Goal: Task Accomplishment & Management: Manage account settings

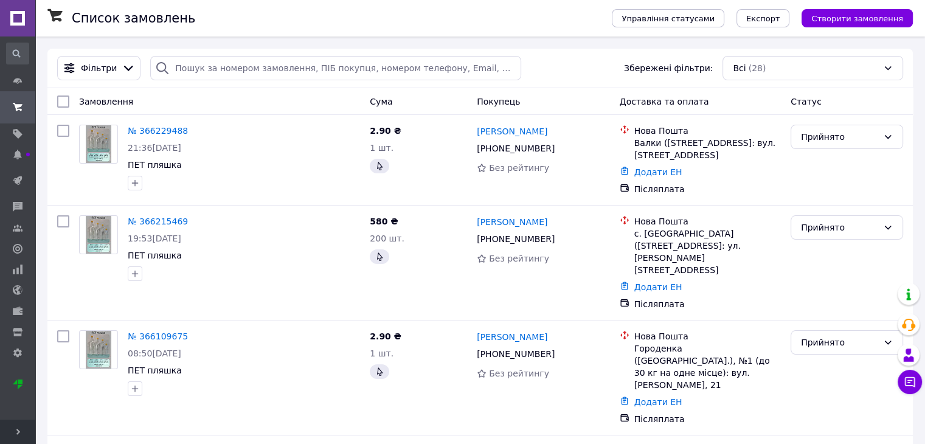
click at [16, 23] on link at bounding box center [17, 18] width 35 height 37
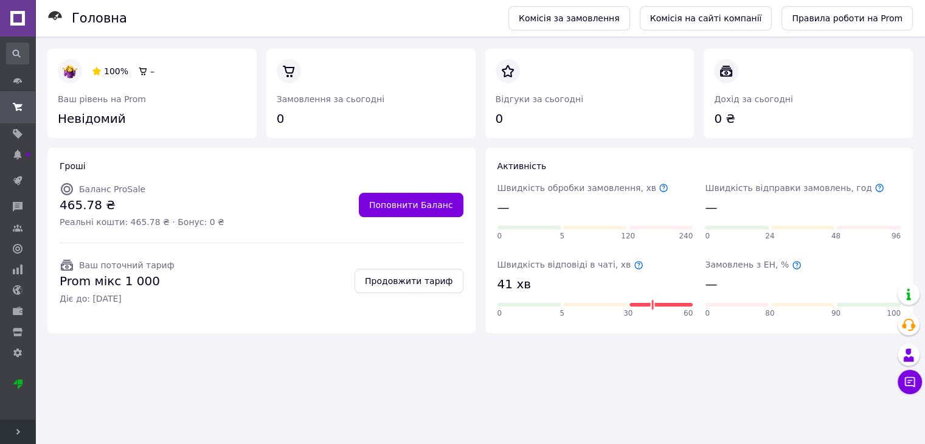
click at [19, 424] on span "Розгорнути" at bounding box center [17, 432] width 35 height 24
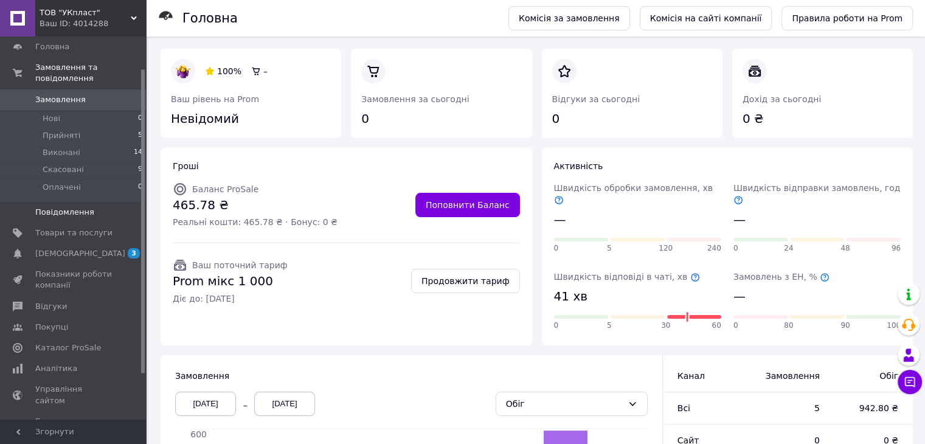
scroll to position [97, 0]
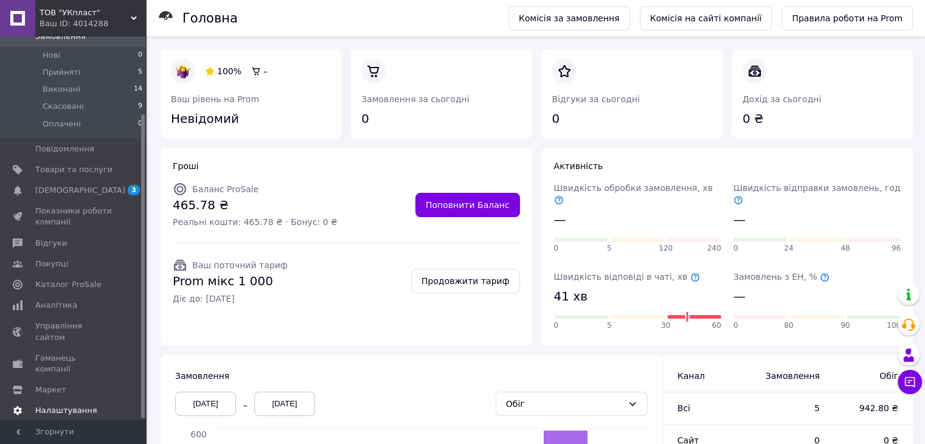
click at [68, 400] on link "Налаштування" at bounding box center [75, 410] width 150 height 21
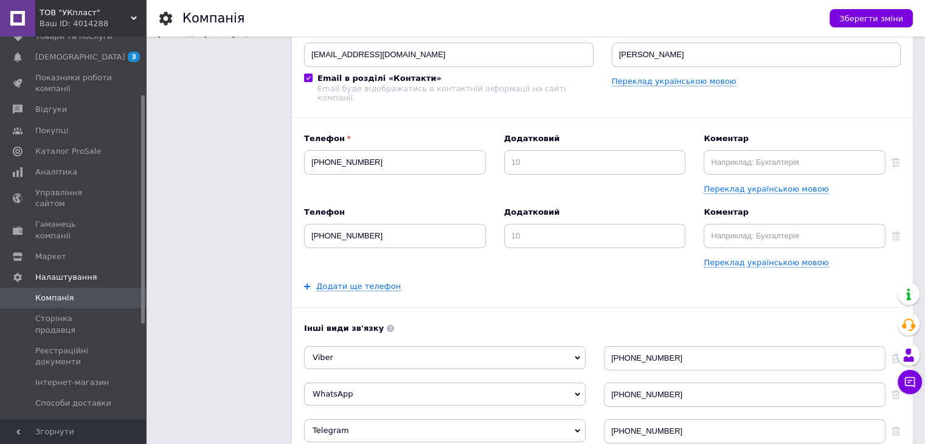
scroll to position [122, 0]
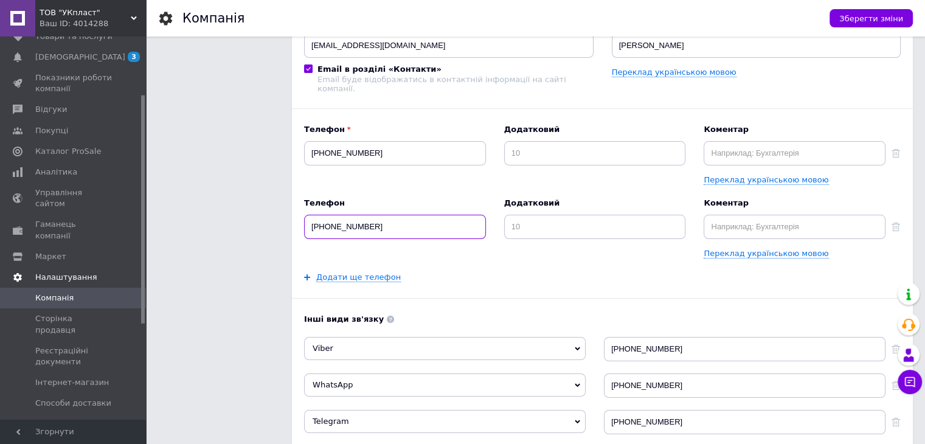
drag, startPoint x: 399, startPoint y: 218, endPoint x: 35, endPoint y: 261, distance: 366.3
type input "[PHONE_NUMBER]"
click at [850, 17] on span "Зберегти зміни" at bounding box center [872, 18] width 64 height 9
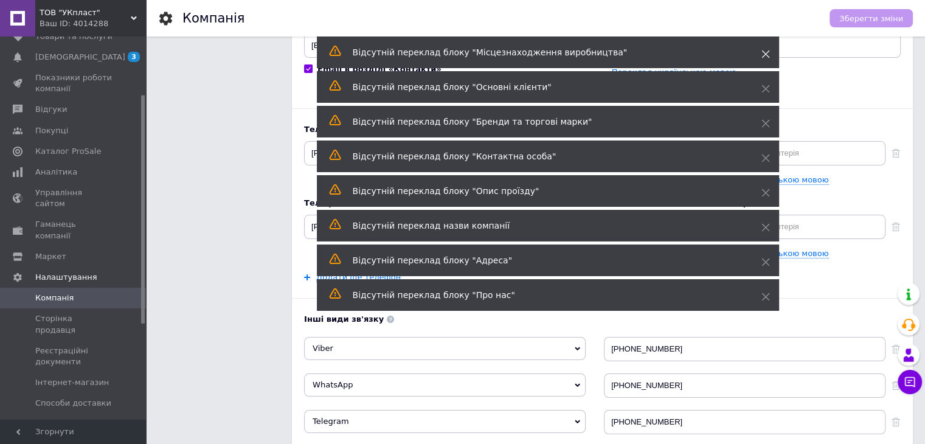
click at [767, 54] on icon at bounding box center [766, 54] width 9 height 9
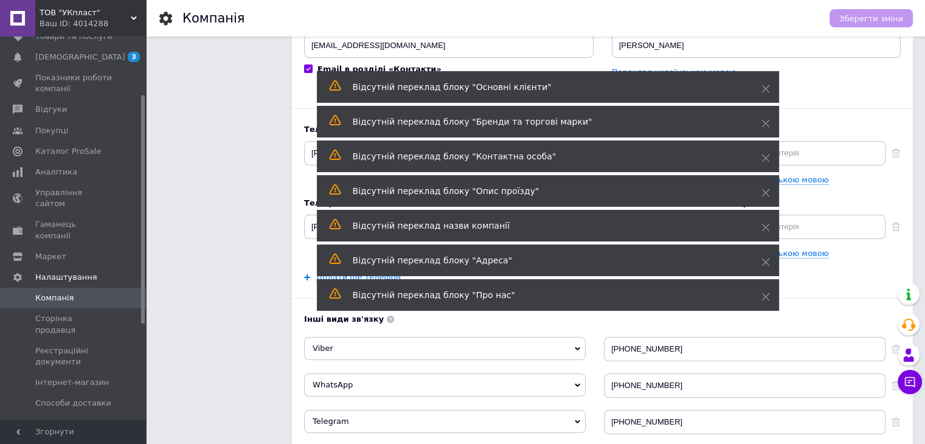
click at [767, 54] on icon at bounding box center [766, 54] width 9 height 9
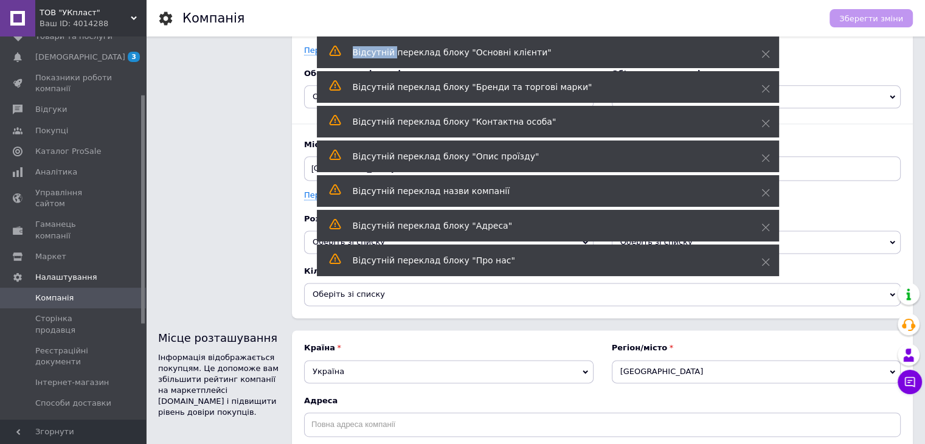
scroll to position [1550, 0]
